Goal: Navigation & Orientation: Find specific page/section

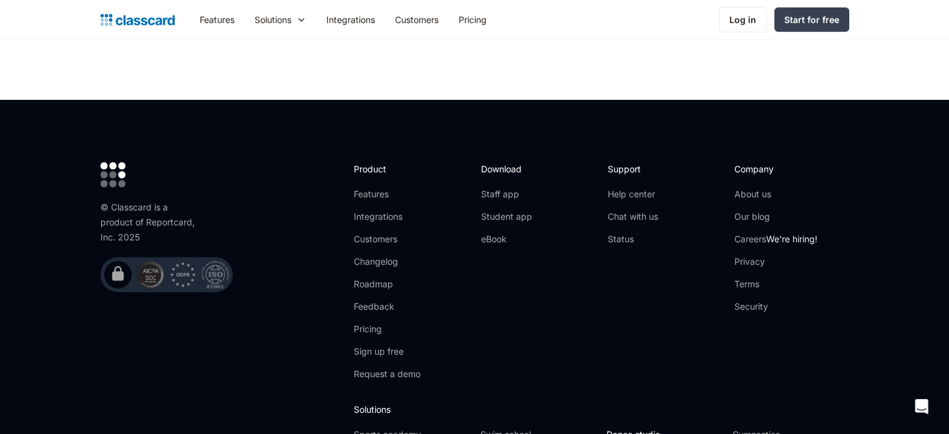
scroll to position [3963, 0]
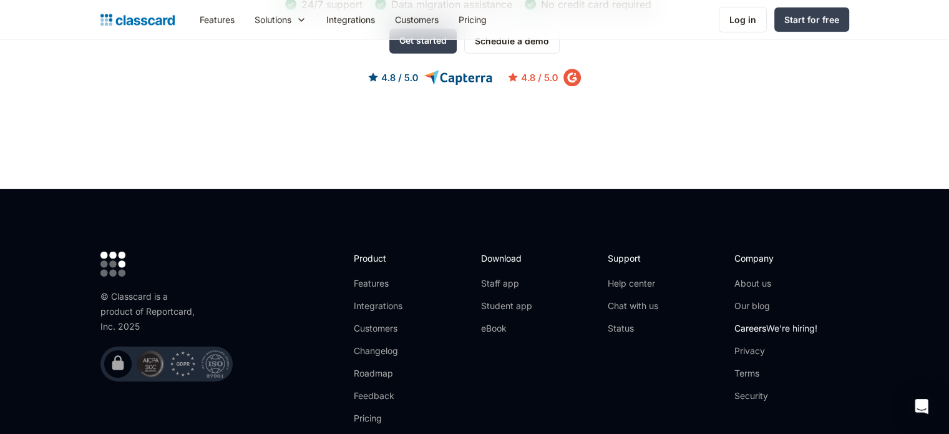
click at [746, 322] on link "Careers We're hiring!" at bounding box center [775, 328] width 83 height 12
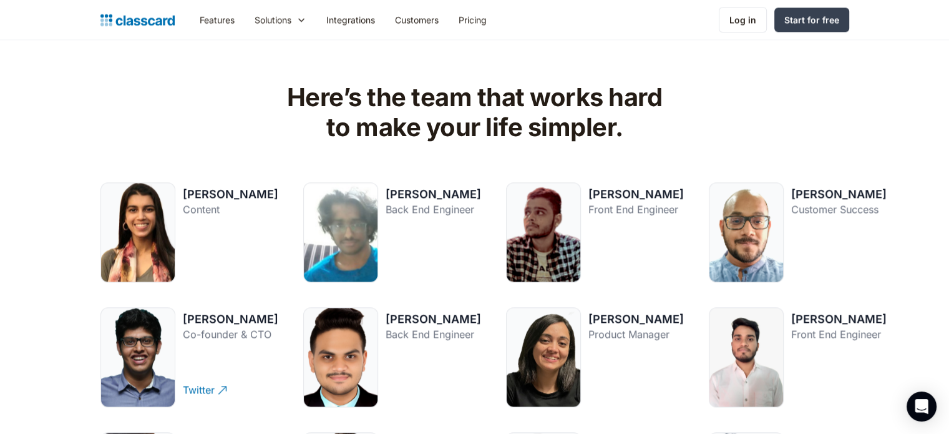
scroll to position [1622, 0]
